Goal: Information Seeking & Learning: Learn about a topic

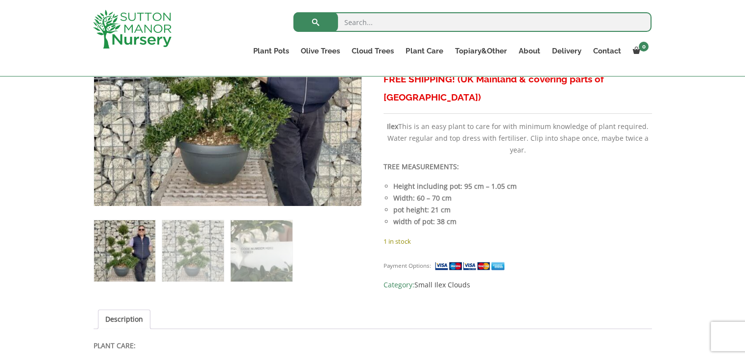
scroll to position [521, 0]
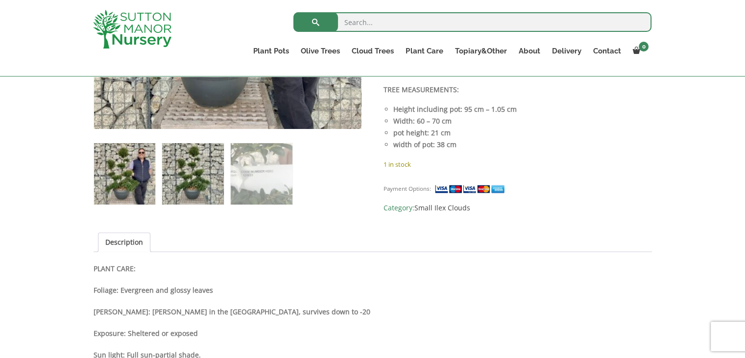
click at [208, 181] on img at bounding box center [192, 173] width 61 height 61
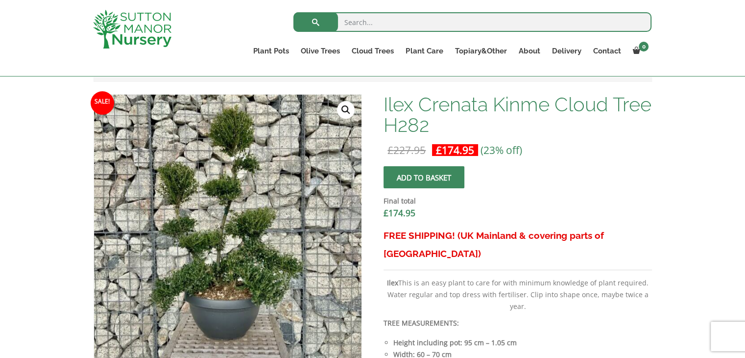
scroll to position [276, 0]
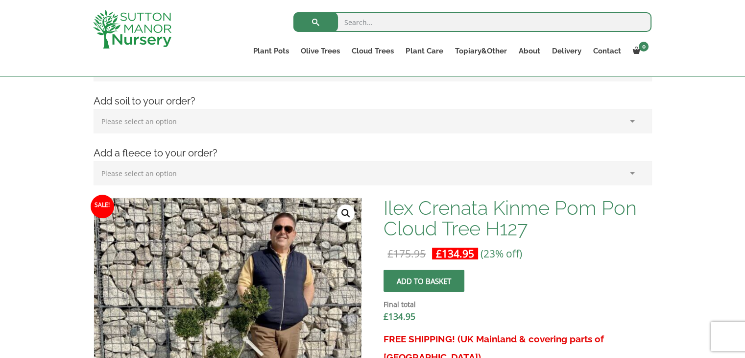
scroll to position [374, 0]
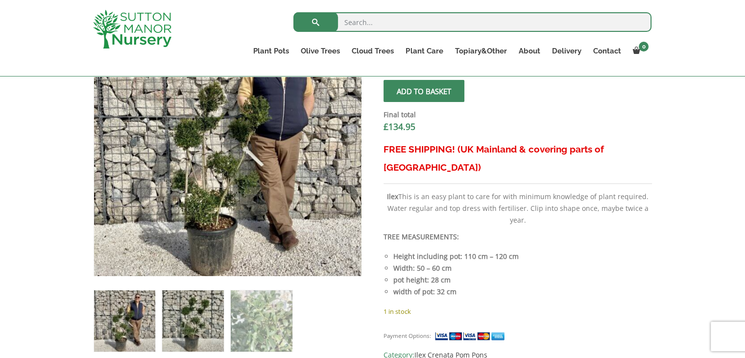
click at [206, 334] on img at bounding box center [192, 320] width 61 height 61
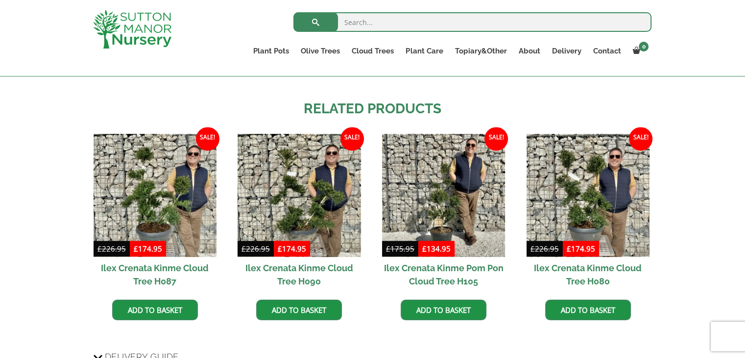
scroll to position [864, 0]
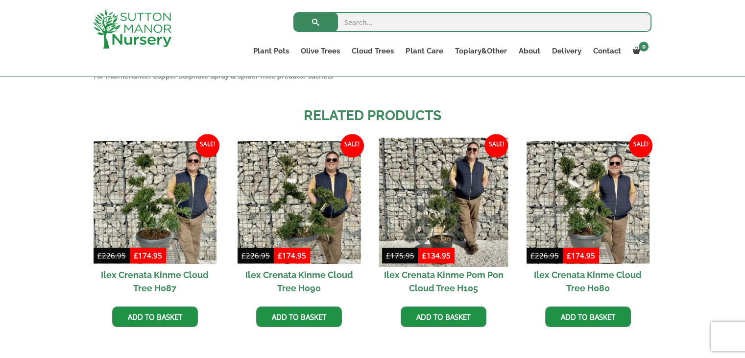
click at [459, 230] on img at bounding box center [443, 202] width 129 height 129
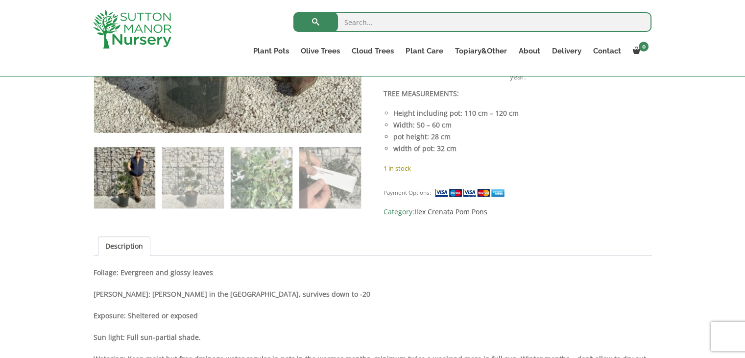
scroll to position [521, 0]
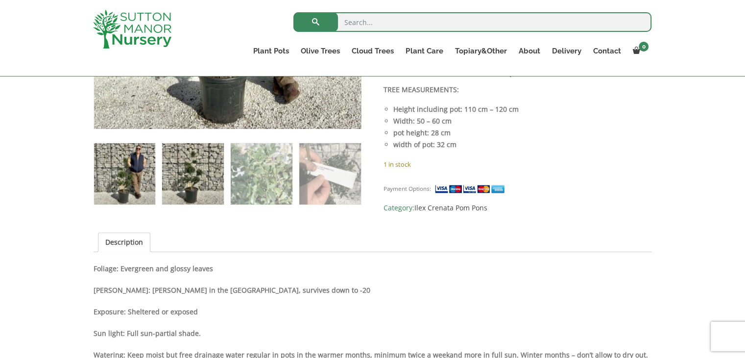
click at [182, 187] on img at bounding box center [192, 173] width 61 height 61
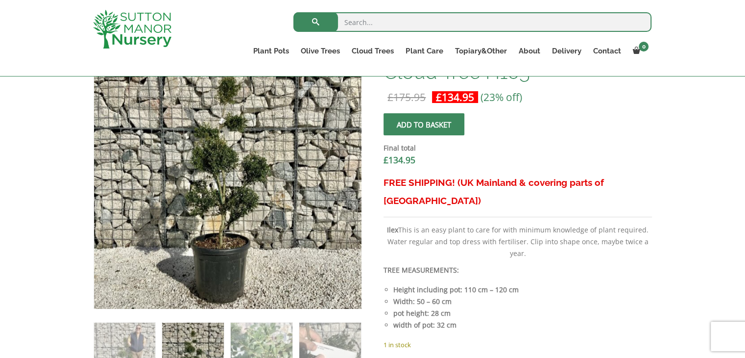
scroll to position [276, 0]
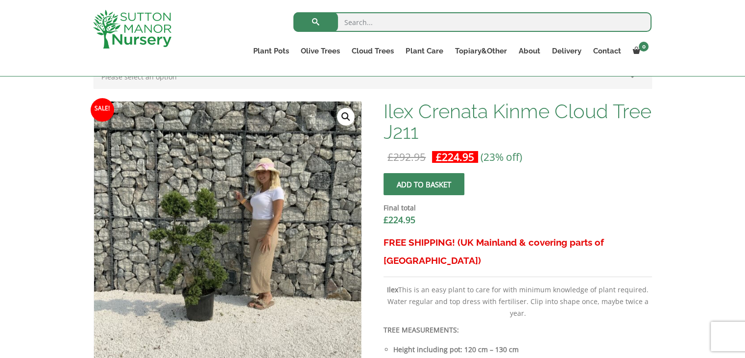
scroll to position [392, 0]
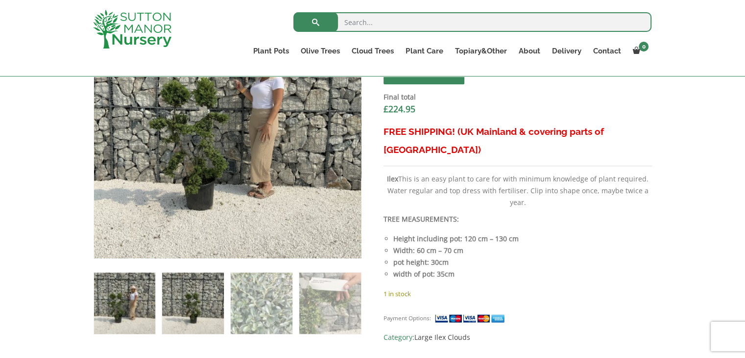
click at [166, 309] on img at bounding box center [192, 302] width 61 height 61
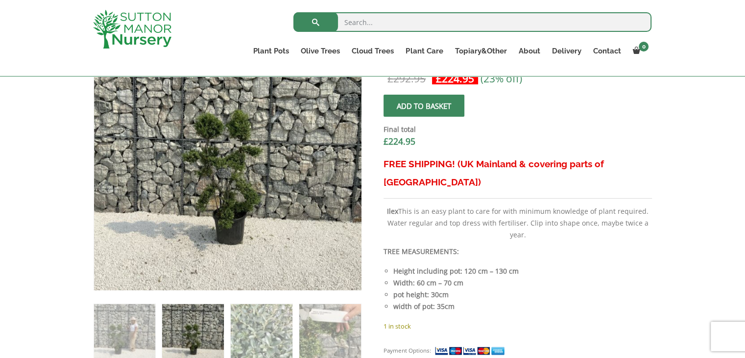
scroll to position [343, 0]
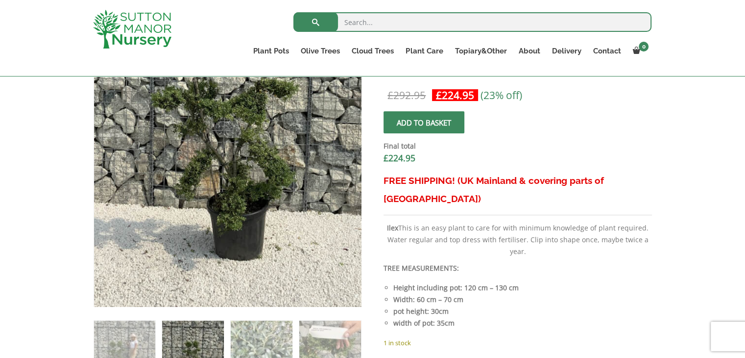
click at [221, 254] on img at bounding box center [235, 100] width 490 height 490
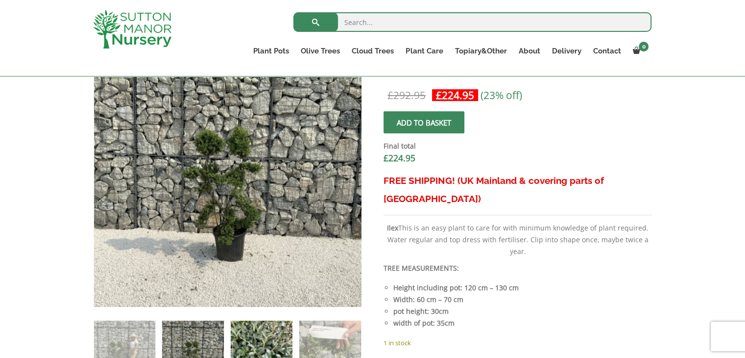
click at [257, 327] on img at bounding box center [261, 350] width 61 height 61
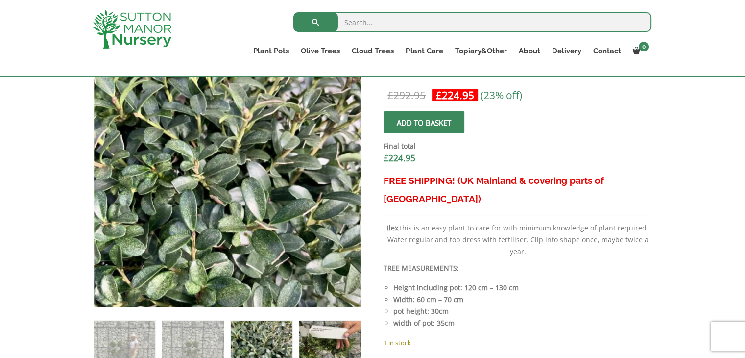
click at [336, 337] on img at bounding box center [329, 350] width 61 height 61
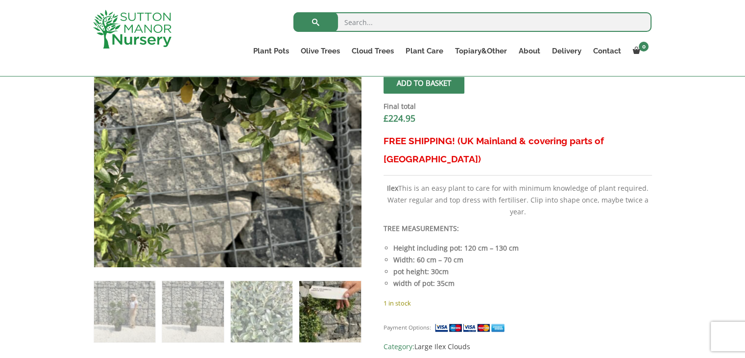
scroll to position [490, 0]
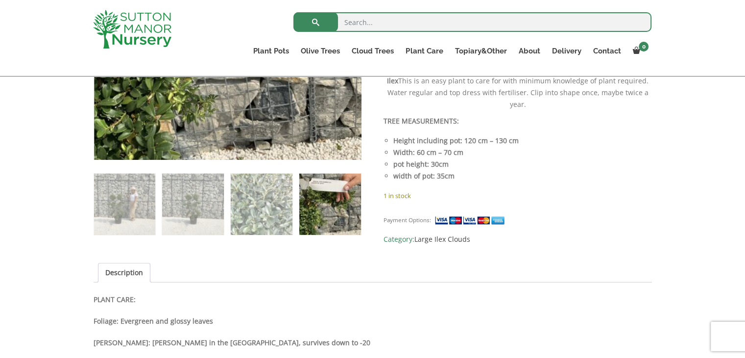
click at [324, 216] on img at bounding box center [329, 203] width 61 height 61
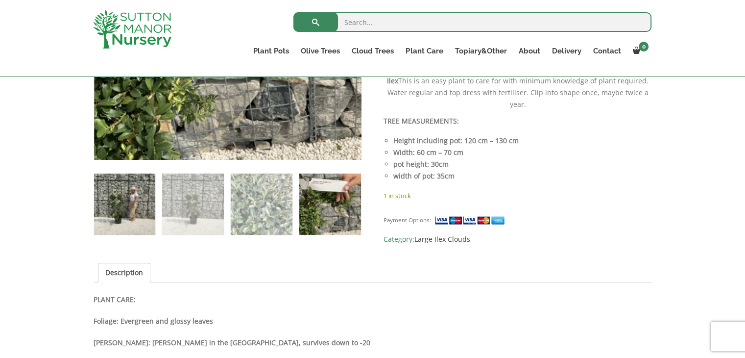
click at [139, 216] on img at bounding box center [124, 203] width 61 height 61
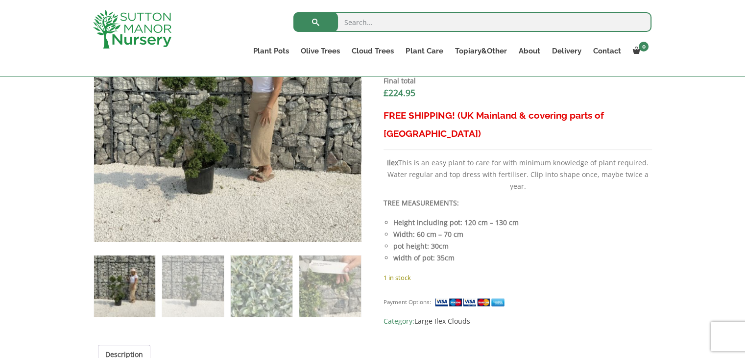
scroll to position [294, 0]
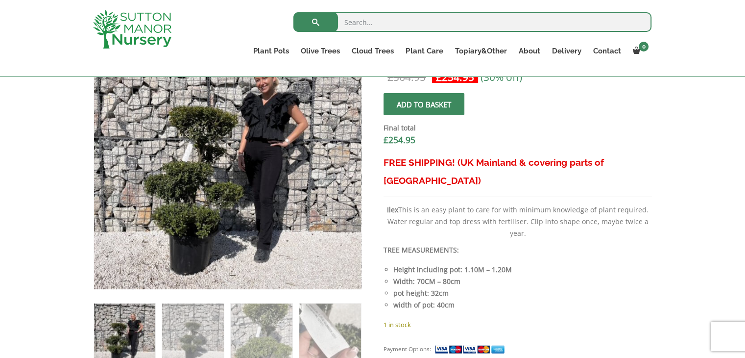
scroll to position [490, 0]
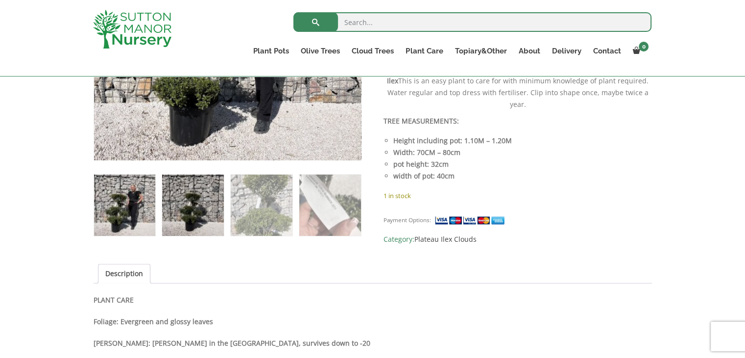
click at [184, 223] on img at bounding box center [192, 204] width 61 height 61
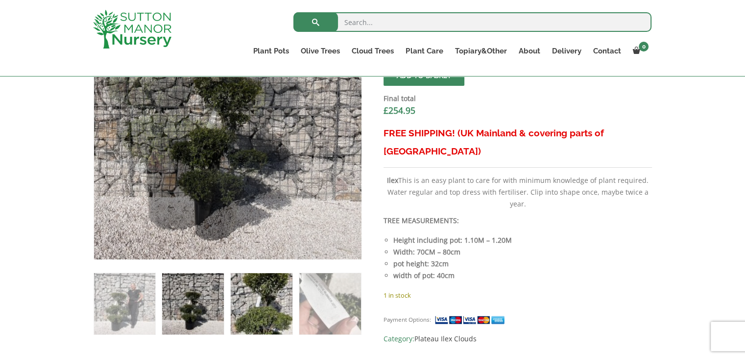
scroll to position [441, 0]
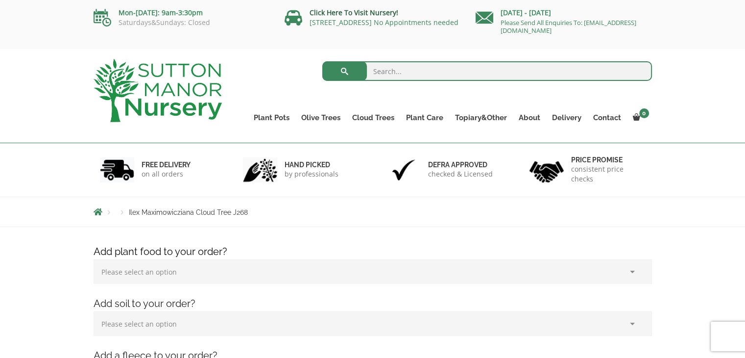
click at [361, 14] on link "Click Here To Visit Nursery!" at bounding box center [354, 12] width 89 height 9
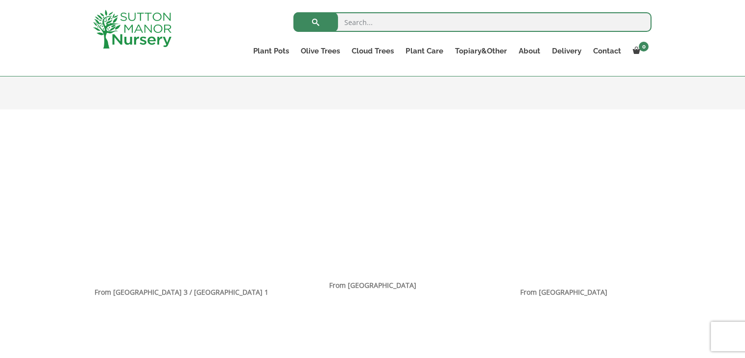
scroll to position [588, 0]
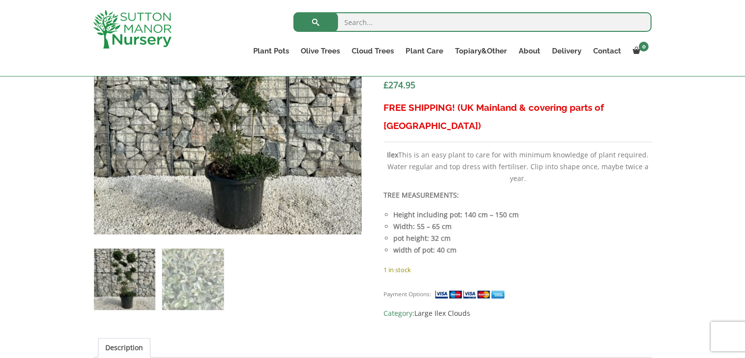
scroll to position [490, 0]
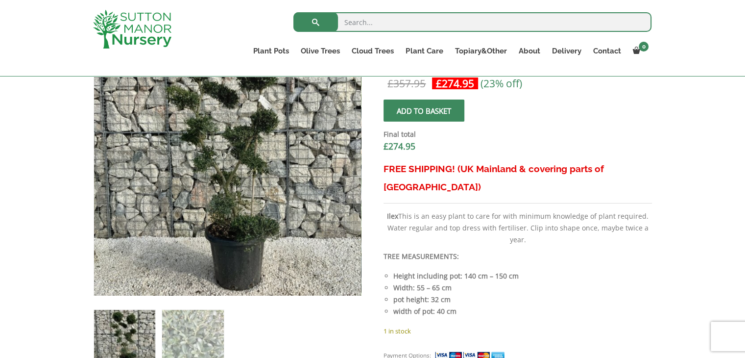
scroll to position [294, 0]
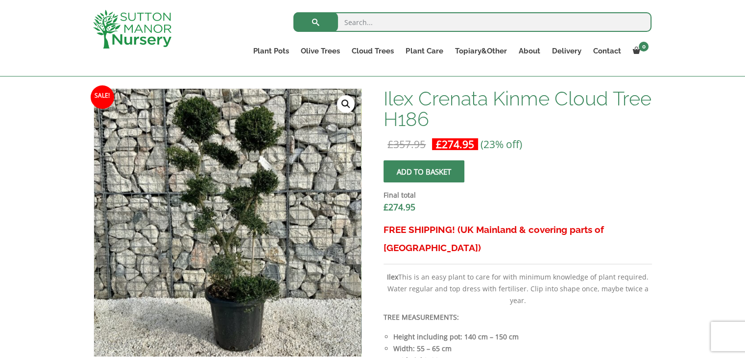
click at [343, 100] on link "🔍" at bounding box center [346, 104] width 18 height 18
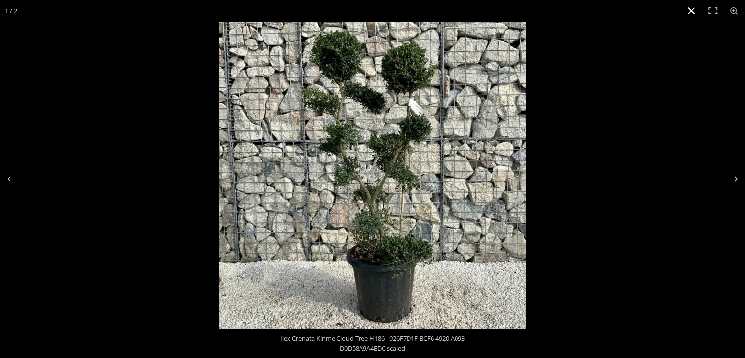
click at [691, 12] on button "Close (Esc)" at bounding box center [691, 11] width 22 height 22
